Goal: Information Seeking & Learning: Learn about a topic

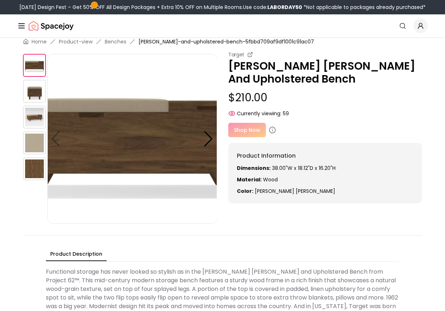
scroll to position [11, 0]
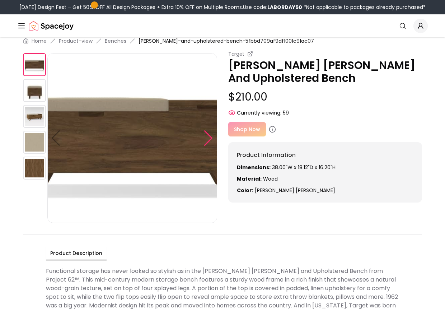
click at [208, 141] on div at bounding box center [209, 138] width 10 height 16
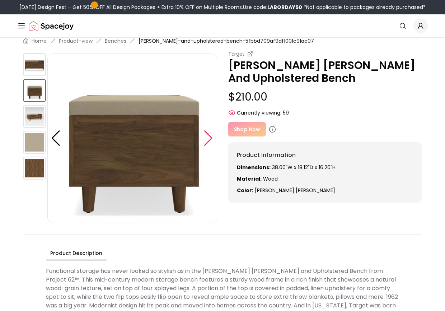
click at [208, 141] on div at bounding box center [209, 138] width 10 height 16
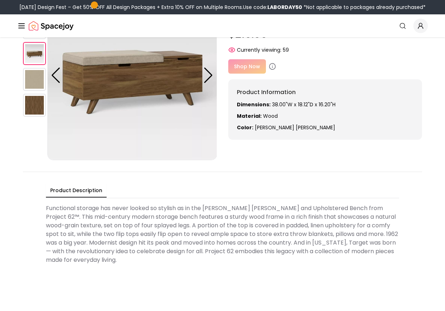
scroll to position [0, 0]
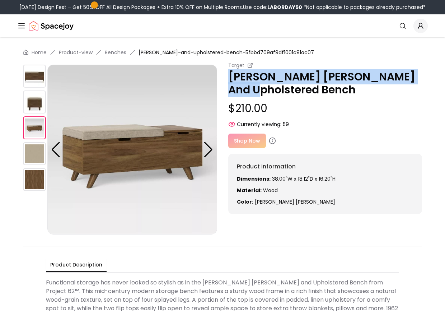
drag, startPoint x: 228, startPoint y: 76, endPoint x: 264, endPoint y: 87, distance: 37.5
click at [264, 87] on p "[PERSON_NAME] [PERSON_NAME] And Upholstered Bench" at bounding box center [325, 83] width 194 height 26
copy p "[PERSON_NAME] [PERSON_NAME] And Upholstered Bench"
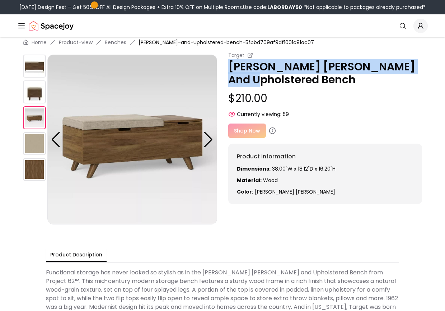
scroll to position [13, 0]
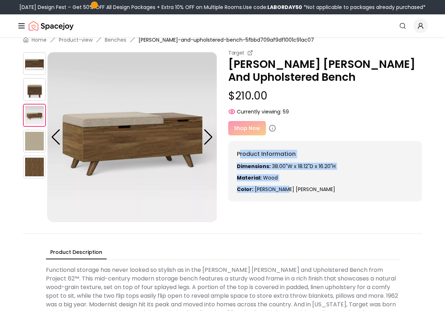
drag, startPoint x: 293, startPoint y: 191, endPoint x: 240, endPoint y: 157, distance: 62.7
click at [240, 157] on div "Product Information Dimensions: 38.00"W x 18.12"D x 16.20"H Material: Wood Colo…" at bounding box center [325, 171] width 194 height 60
copy div "roduct Information Dimensions: 38.00"W x 18.12"D x 16.20"H Material: Wood Color…"
click at [206, 204] on img at bounding box center [132, 137] width 170 height 170
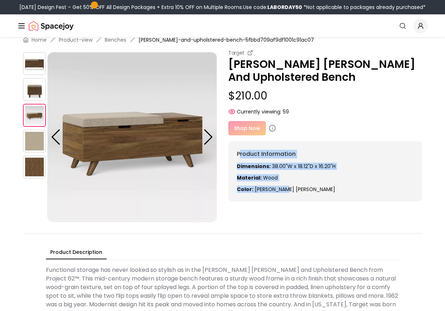
click at [206, 204] on img at bounding box center [132, 137] width 170 height 170
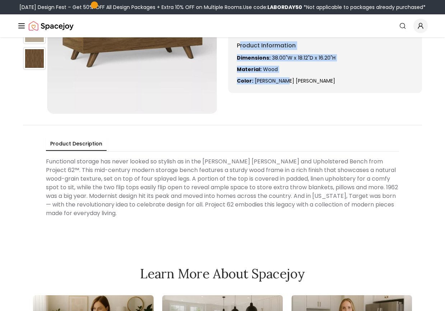
scroll to position [119, 0]
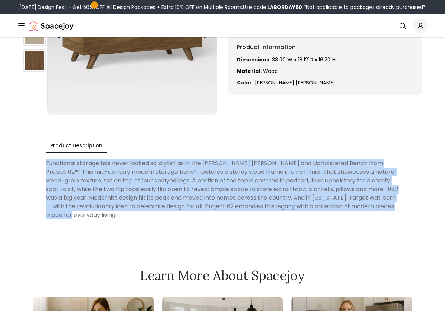
drag, startPoint x: 46, startPoint y: 164, endPoint x: 98, endPoint y: 216, distance: 73.9
click at [98, 216] on Description "Functional storage has never looked so stylish as in the [PERSON_NAME] [PERSON_…" at bounding box center [222, 189] width 353 height 66
copy Description "Functional storage has never looked so stylish as in the [PERSON_NAME] [PERSON_…"
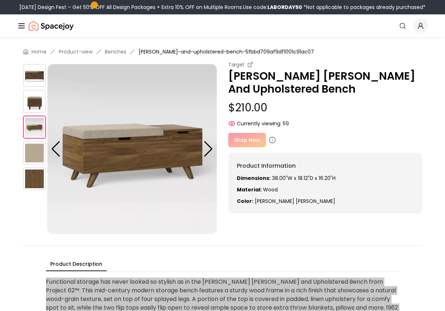
scroll to position [0, 0]
